Goal: Task Accomplishment & Management: Complete application form

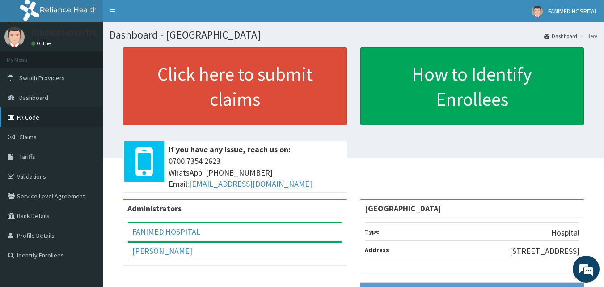
click at [29, 115] on link "PA Code" at bounding box center [51, 117] width 103 height 20
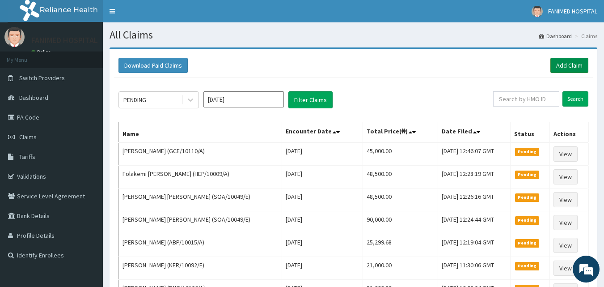
click at [571, 63] on link "Add Claim" at bounding box center [570, 65] width 38 height 15
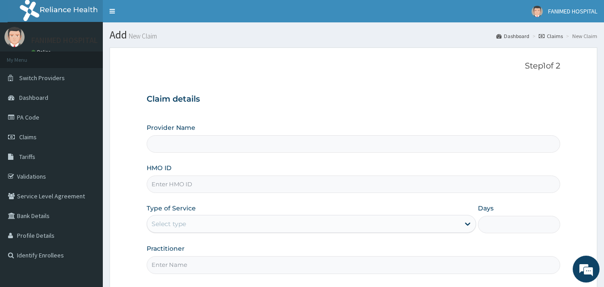
type input "[GEOGRAPHIC_DATA]"
click at [317, 185] on input "HMO ID" at bounding box center [354, 183] width 414 height 17
paste input "AVL/10108/E"
type input "AVL/10108/E"
click at [387, 228] on div "Select type" at bounding box center [303, 224] width 313 height 14
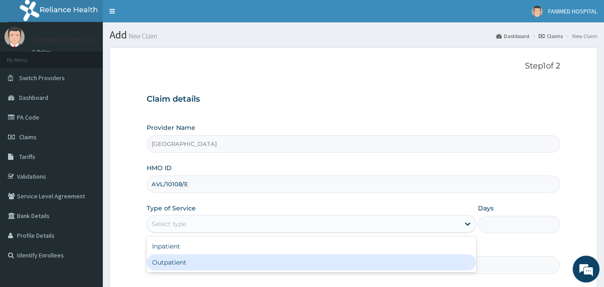
click at [327, 257] on div "Outpatient" at bounding box center [312, 262] width 330 height 16
type input "1"
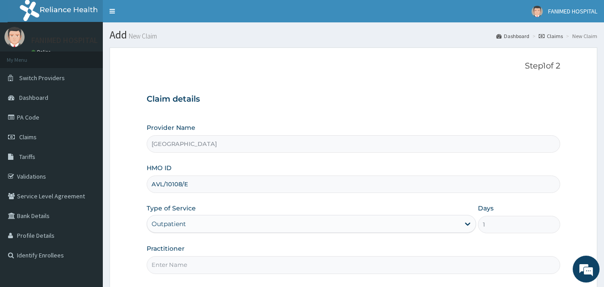
click at [277, 264] on input "Practitioner" at bounding box center [354, 264] width 414 height 17
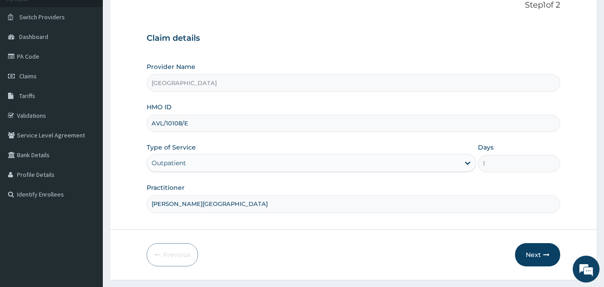
scroll to position [84, 0]
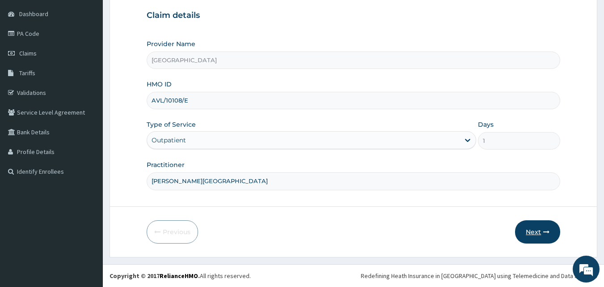
type input "DR. DOSUNMU"
click at [536, 230] on button "Next" at bounding box center [537, 231] width 45 height 23
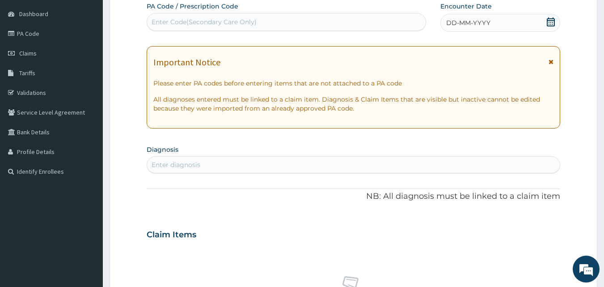
click at [240, 26] on div "Enter Code(Secondary Care Only)" at bounding box center [204, 21] width 105 height 9
paste input "PA/2CBEE1"
type input "PA/2CBEE1"
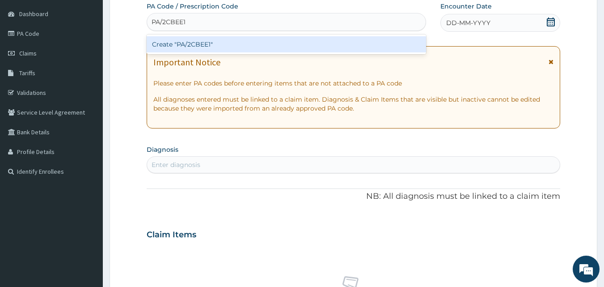
click at [241, 36] on div "Create "PA/2CBEE1"" at bounding box center [287, 44] width 280 height 16
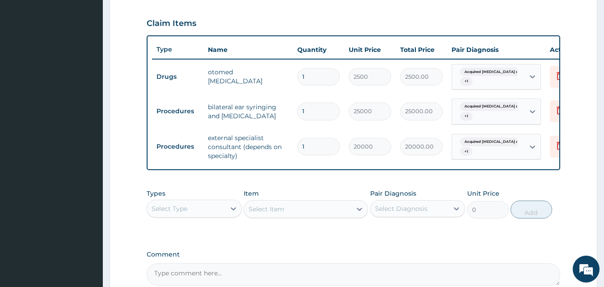
scroll to position [397, 0]
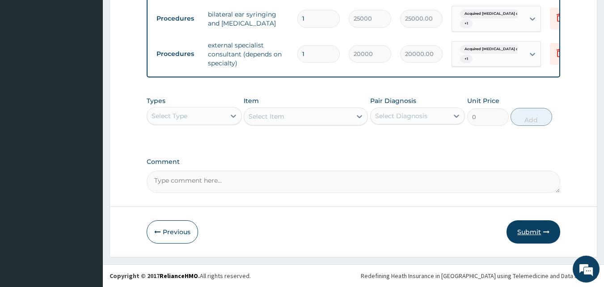
click at [529, 229] on button "Submit" at bounding box center [534, 231] width 54 height 23
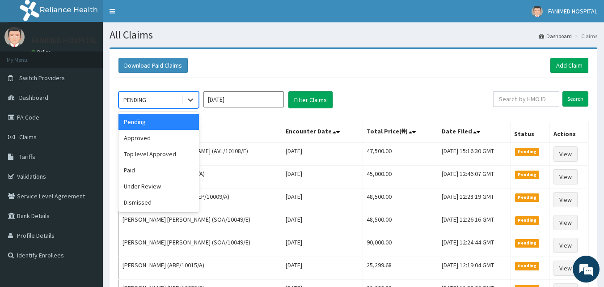
click at [162, 103] on div "PENDING" at bounding box center [150, 100] width 62 height 14
click at [155, 135] on div "Approved" at bounding box center [159, 138] width 81 height 16
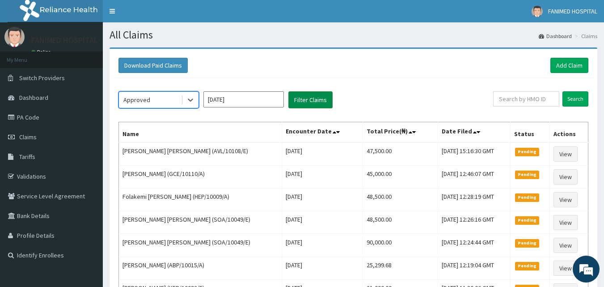
click at [311, 101] on button "Filter Claims" at bounding box center [311, 99] width 44 height 17
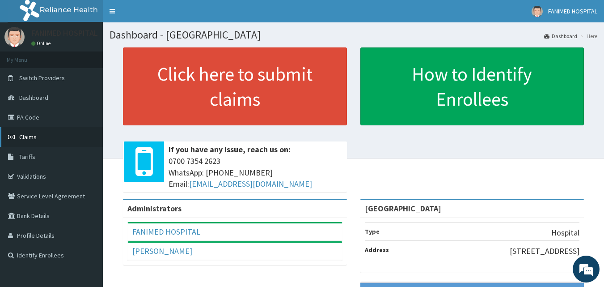
click at [42, 134] on link "Claims" at bounding box center [51, 137] width 103 height 20
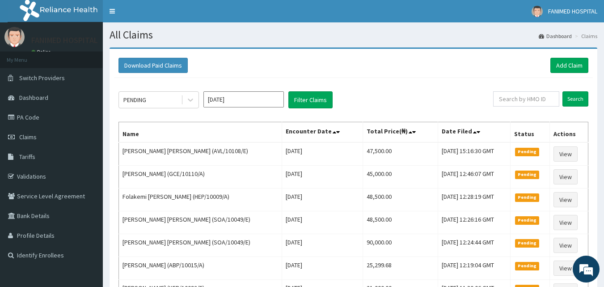
click at [467, 70] on div "Download Paid Claims Add Claim" at bounding box center [354, 65] width 470 height 15
click at [44, 100] on span "Dashboard" at bounding box center [33, 98] width 29 height 8
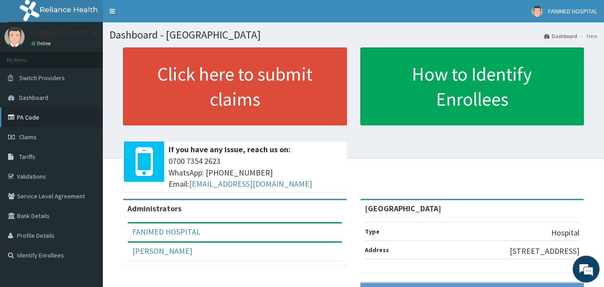
click at [38, 119] on link "PA Code" at bounding box center [51, 117] width 103 height 20
